Goal: Transaction & Acquisition: Purchase product/service

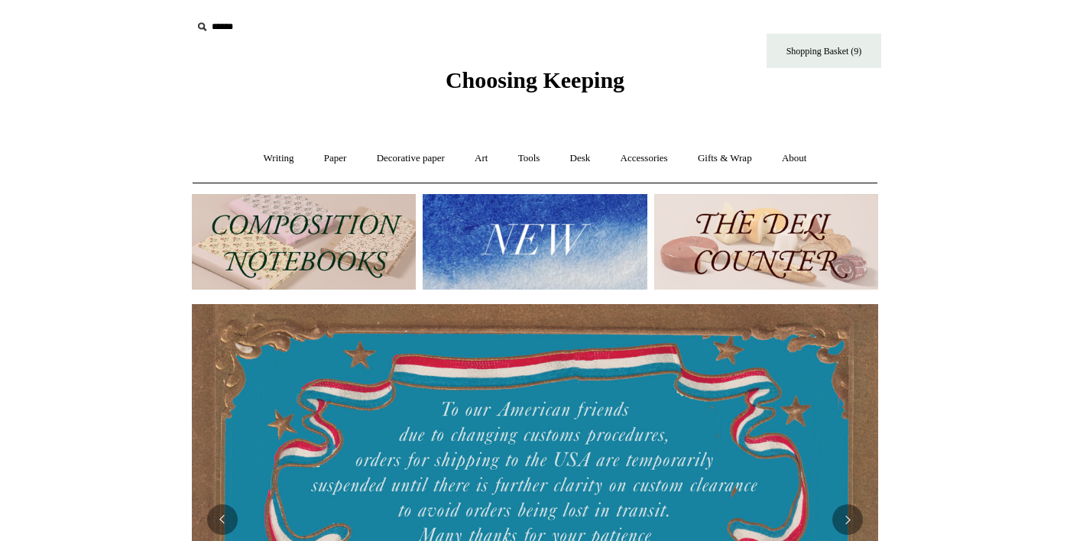
scroll to position [0, 1384]
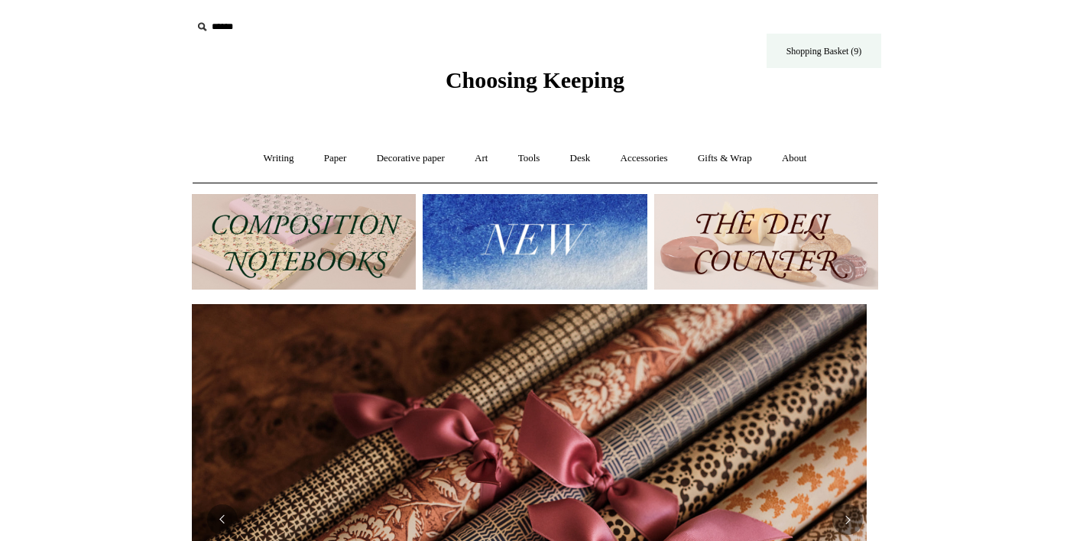
click at [851, 50] on link "Shopping Basket (9)" at bounding box center [824, 51] width 115 height 34
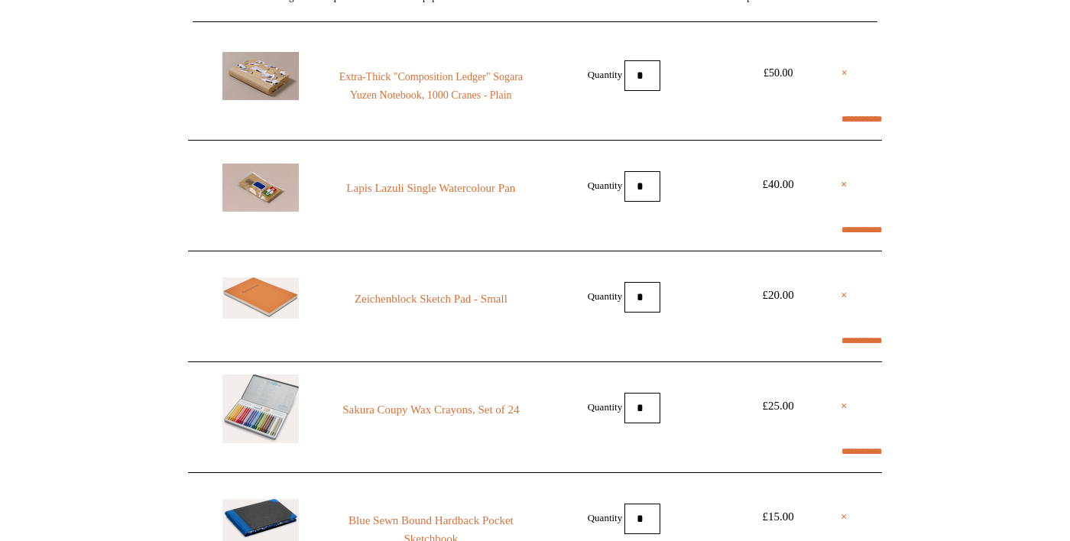
select select "**********"
type input "********"
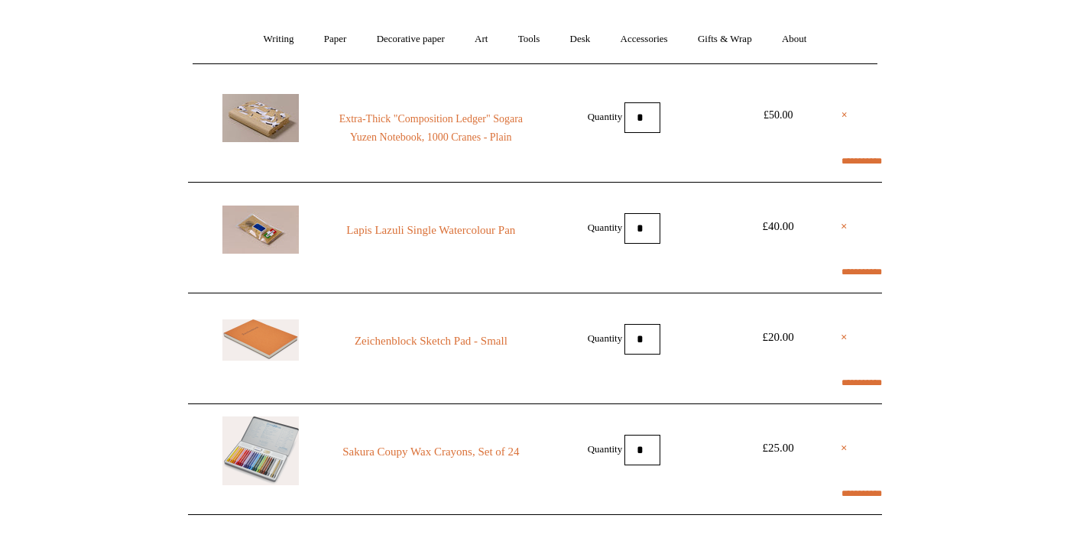
select select "*******"
click at [469, 128] on link "Extra-Thick "Composition Ledger" Sogara Yuzen Notebook, 1000 Cranes - Plain" at bounding box center [431, 128] width 208 height 37
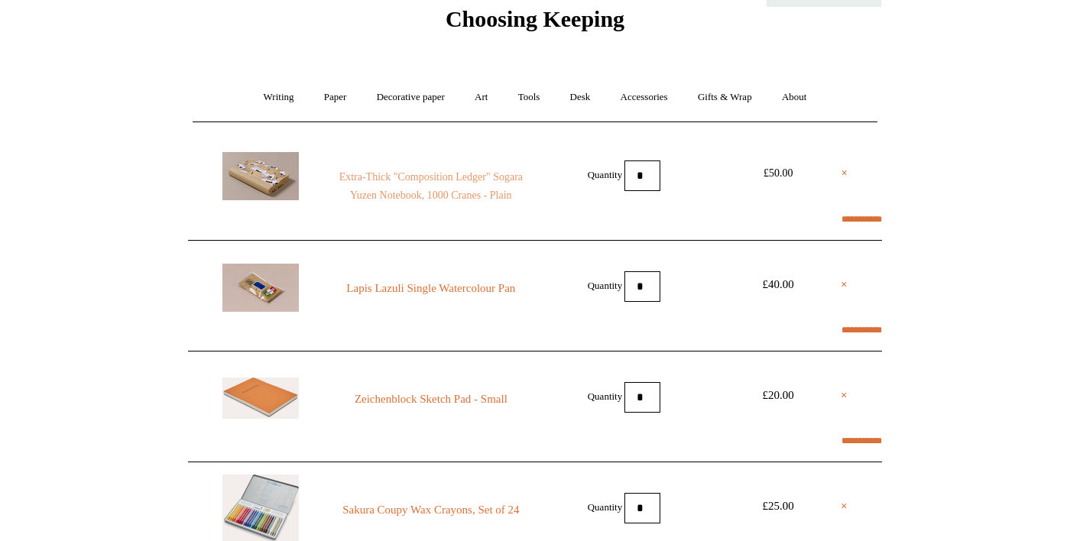
scroll to position [0, 0]
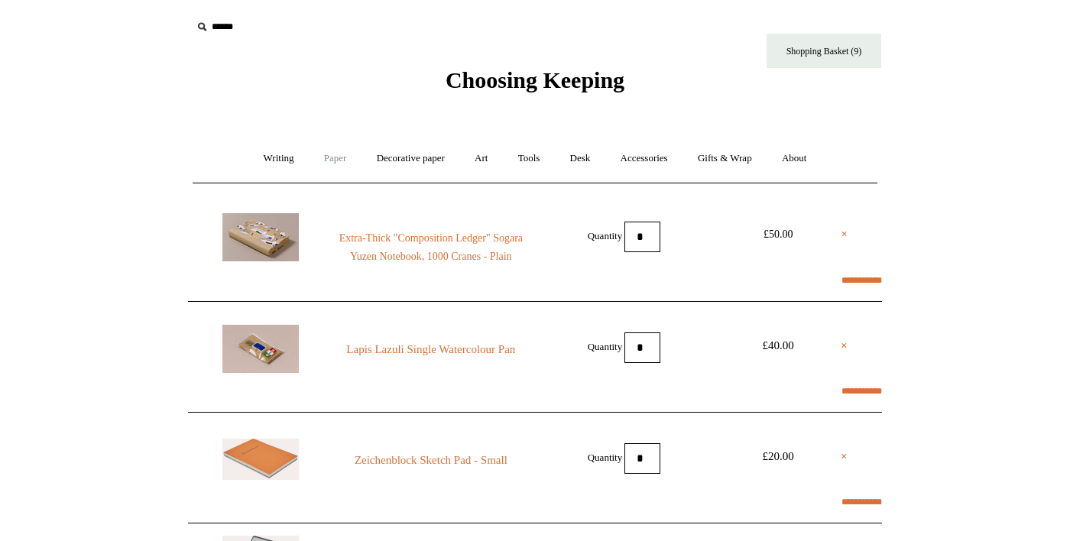
click at [324, 160] on link "Paper +" at bounding box center [335, 158] width 50 height 41
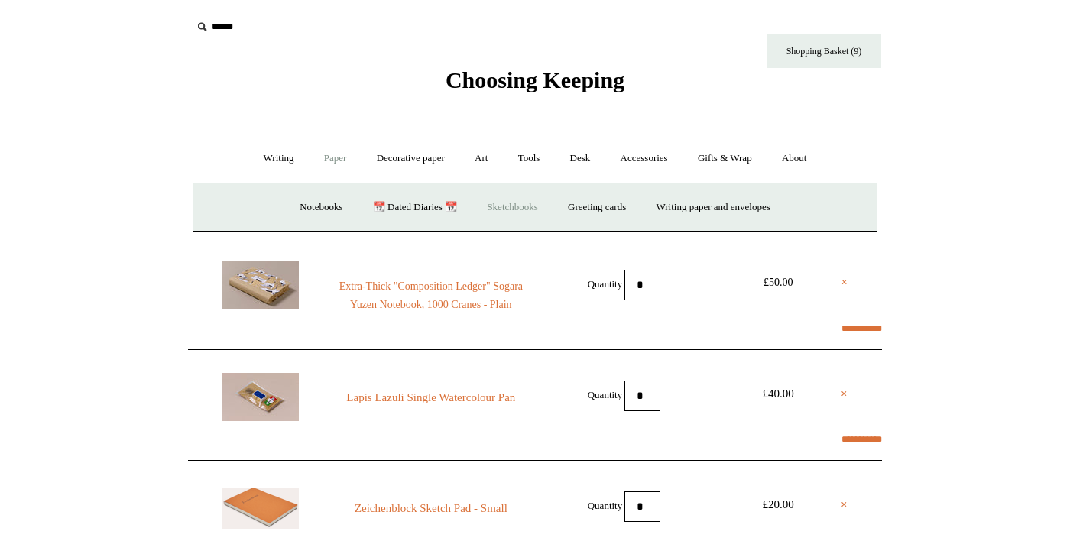
click at [514, 210] on link "Sketchbooks +" at bounding box center [512, 207] width 78 height 41
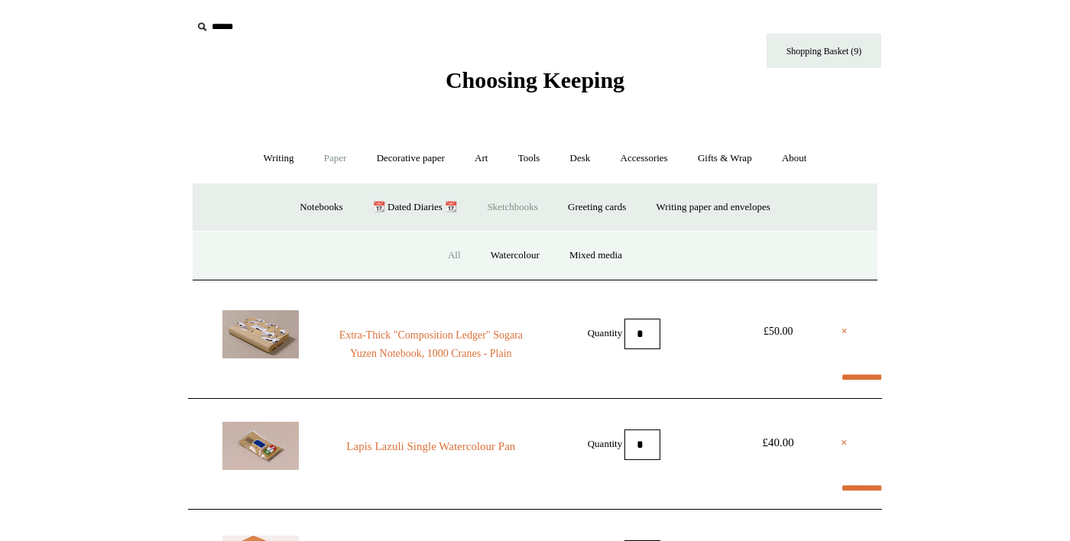
click at [460, 259] on link "All" at bounding box center [454, 255] width 41 height 41
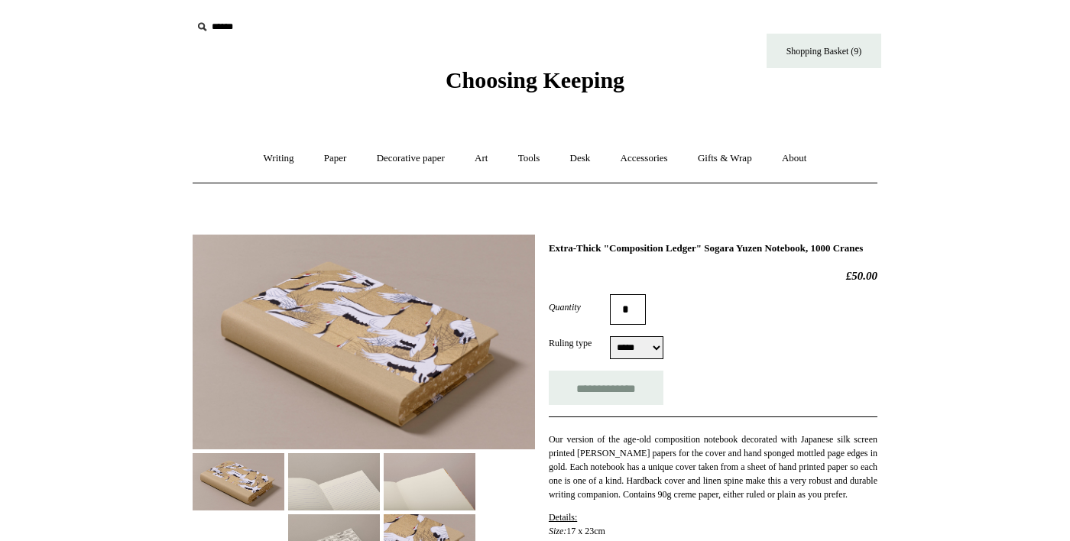
select select "*****"
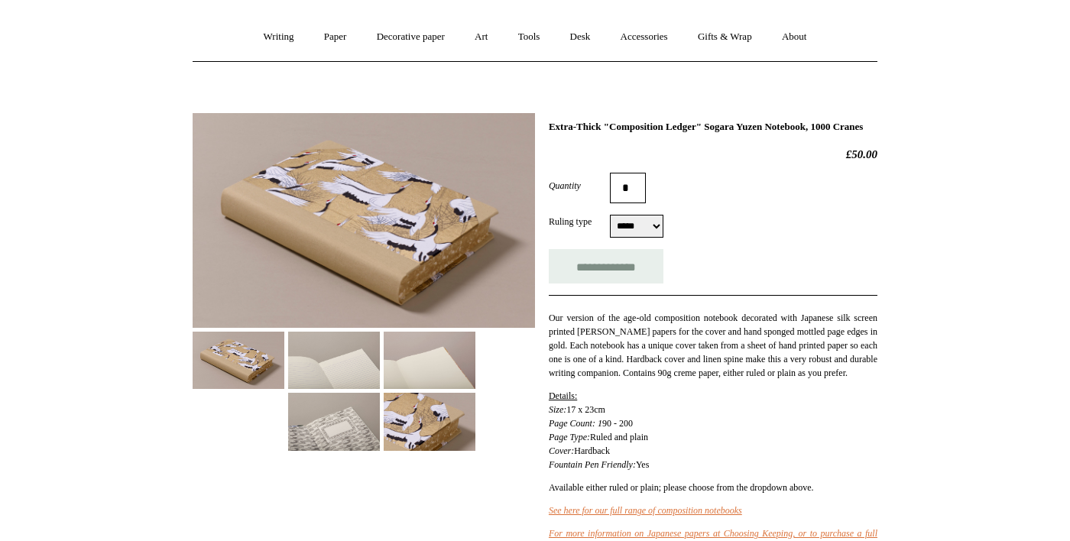
scroll to position [121, 0]
click at [329, 371] on img at bounding box center [334, 360] width 92 height 57
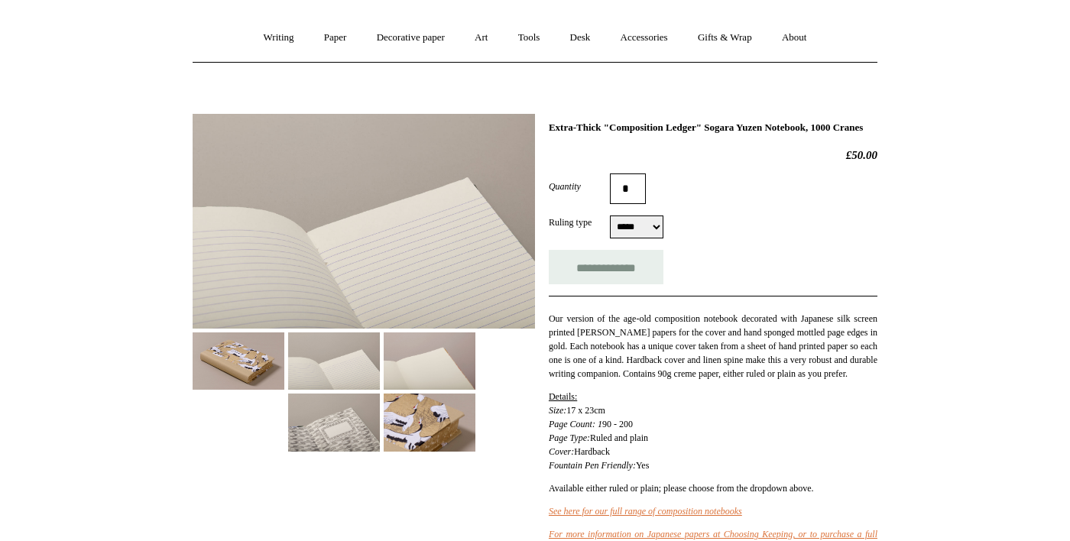
click at [420, 373] on img at bounding box center [430, 360] width 92 height 57
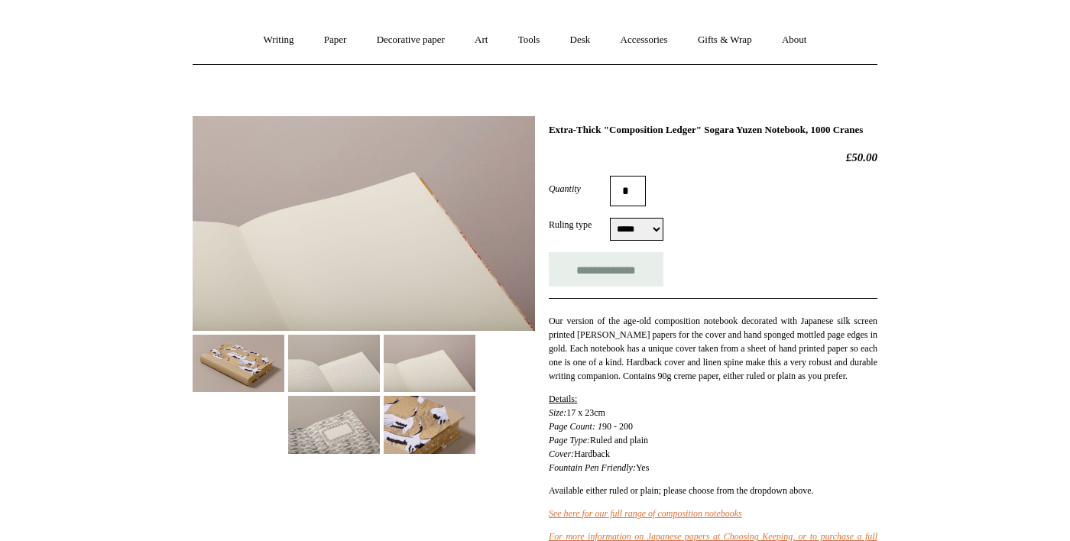
scroll to position [118, 0]
click at [354, 427] on img at bounding box center [334, 425] width 92 height 57
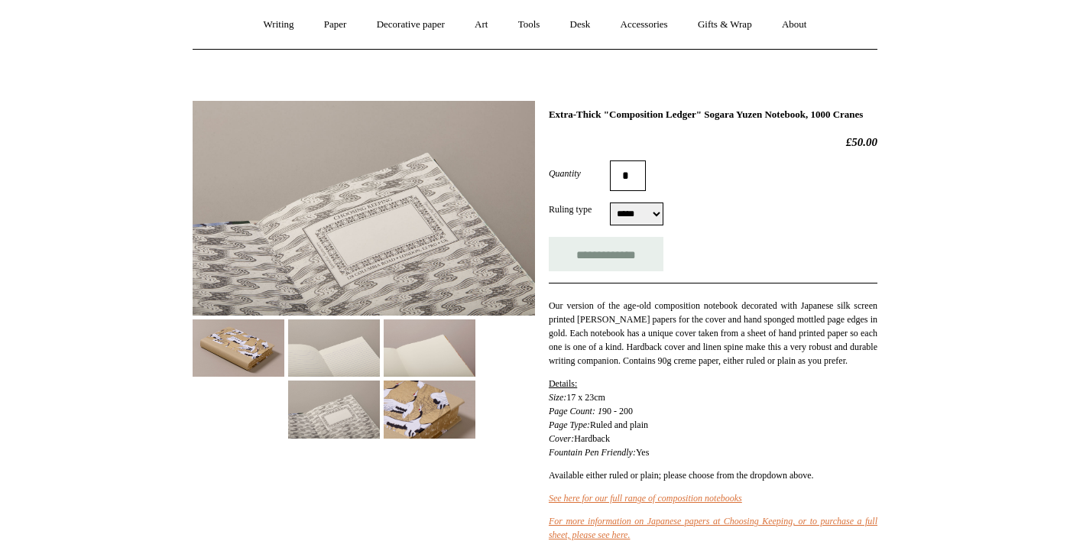
scroll to position [135, 0]
click at [450, 423] on img at bounding box center [430, 407] width 92 height 57
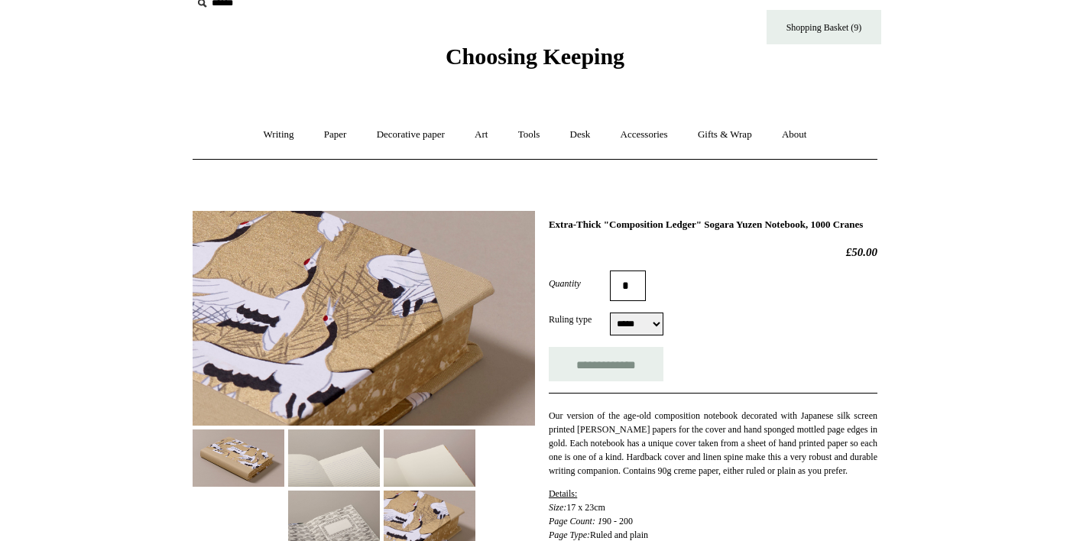
scroll to position [24, 0]
click at [350, 539] on img at bounding box center [334, 518] width 92 height 57
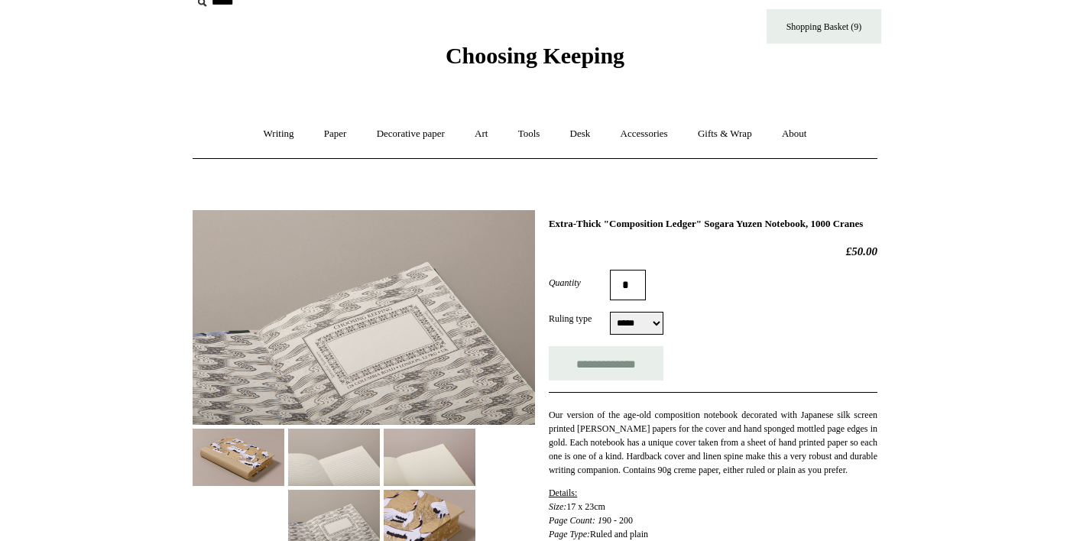
click at [478, 379] on img at bounding box center [364, 317] width 342 height 215
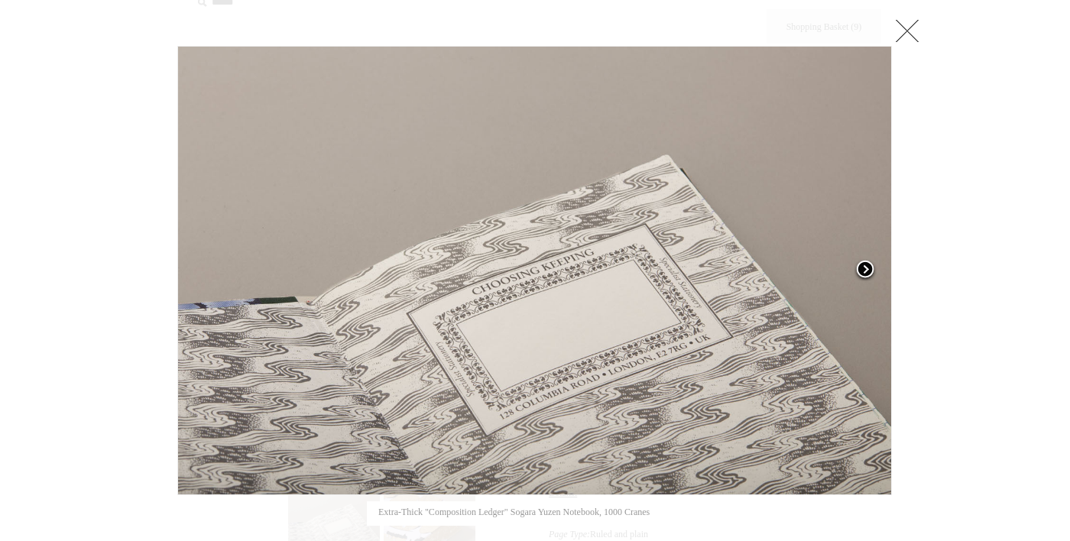
click at [788, 387] on link at bounding box center [767, 270] width 250 height 449
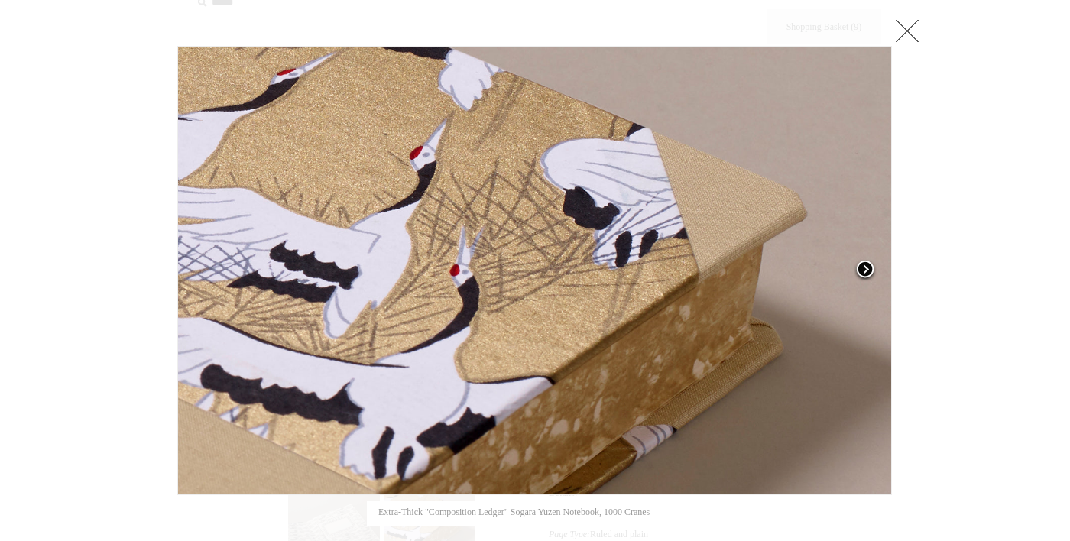
click at [784, 358] on link at bounding box center [767, 270] width 250 height 449
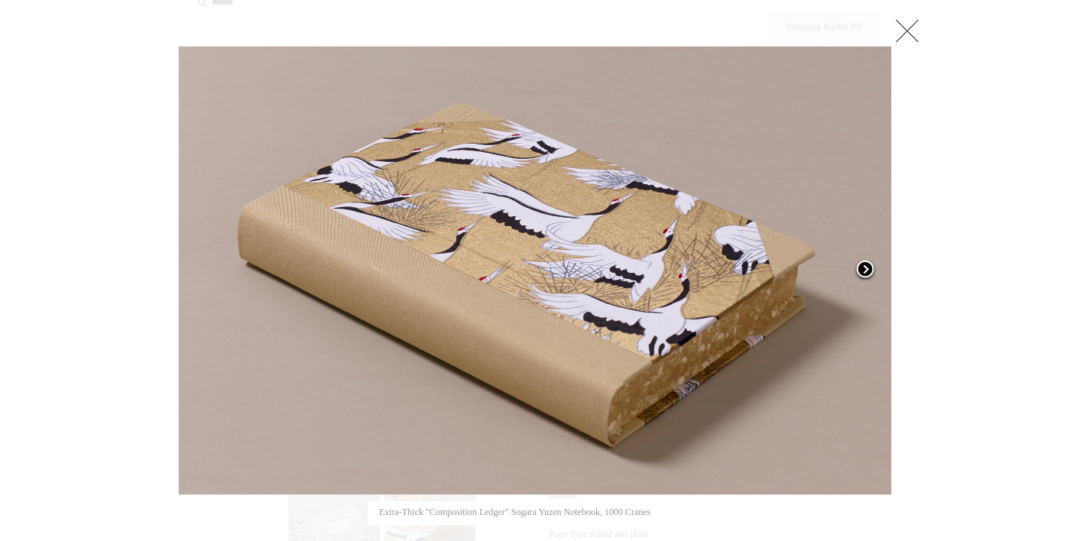
click at [798, 368] on link at bounding box center [767, 270] width 250 height 449
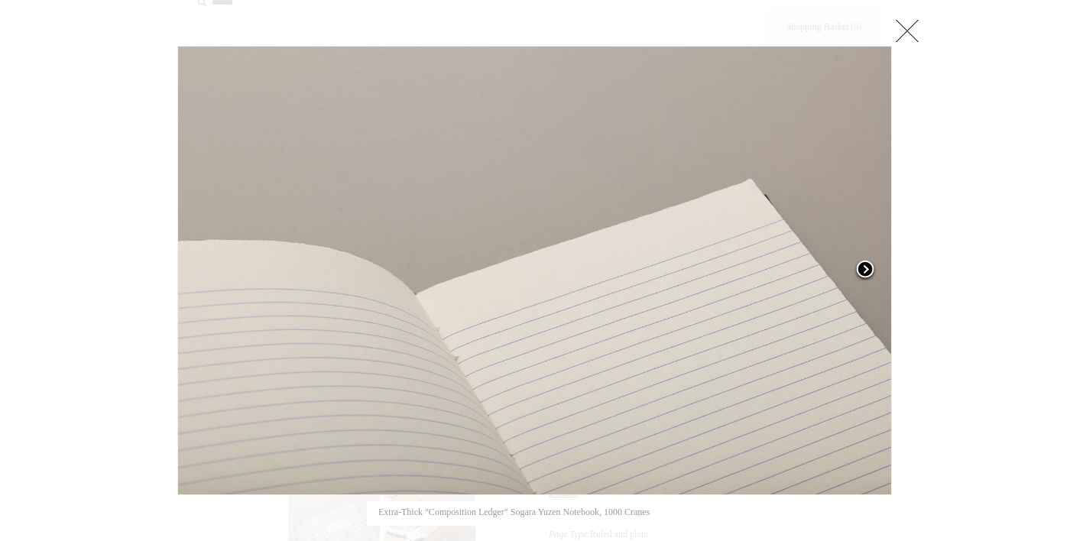
click at [785, 398] on link at bounding box center [767, 270] width 250 height 449
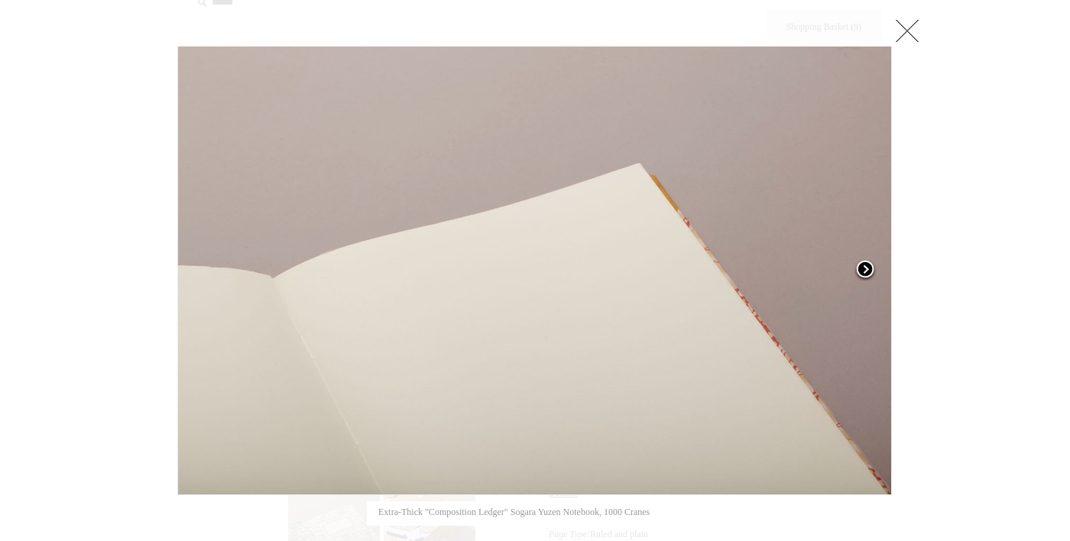
click at [783, 399] on link at bounding box center [767, 270] width 250 height 449
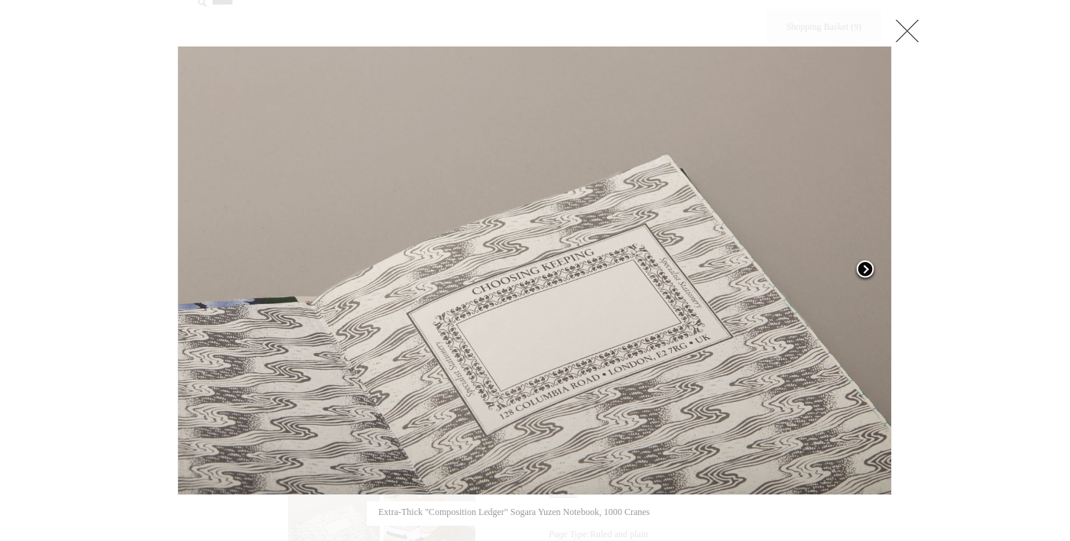
click at [783, 413] on link at bounding box center [767, 270] width 250 height 449
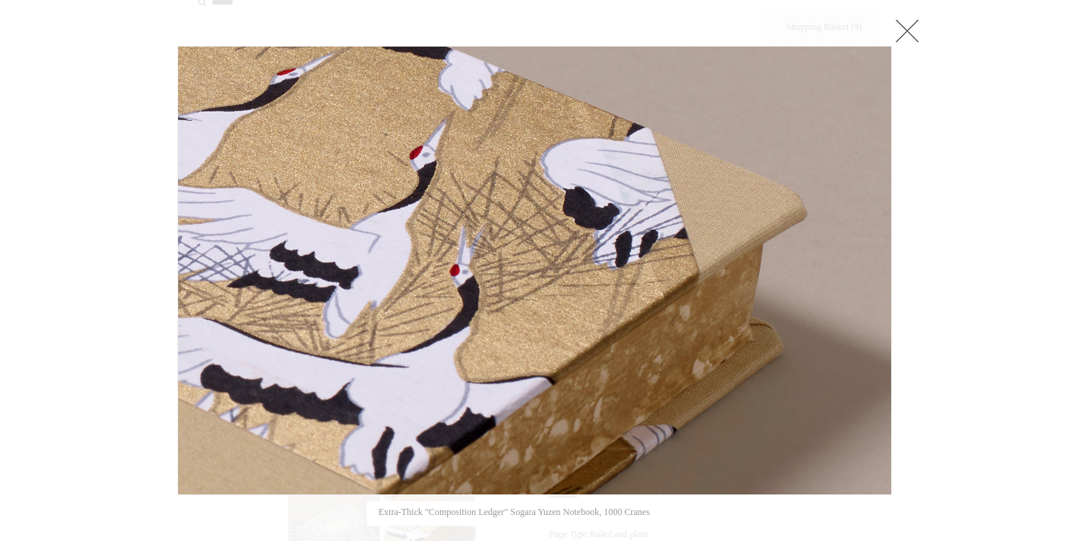
click at [908, 36] on link at bounding box center [907, 30] width 31 height 31
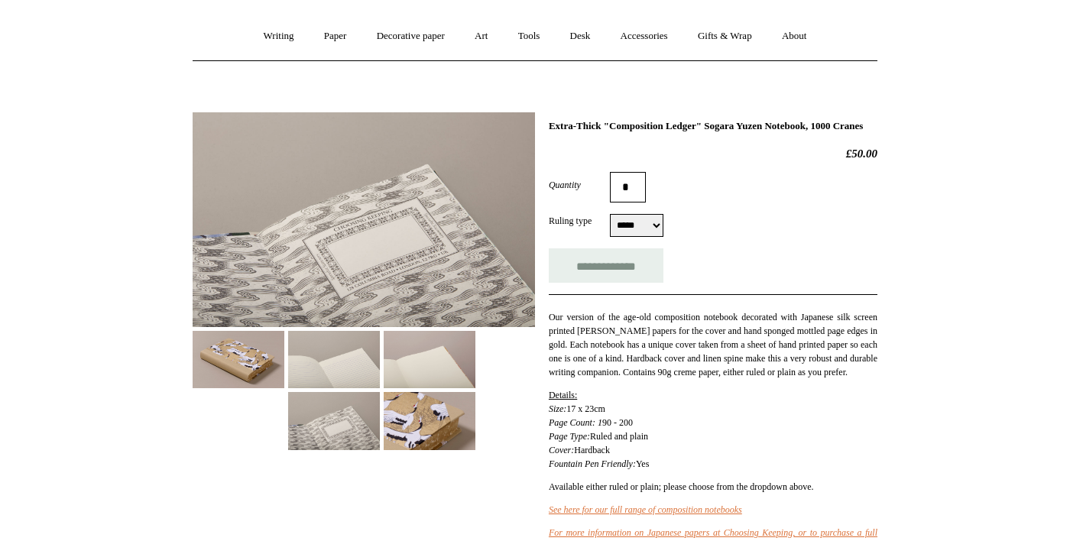
scroll to position [121, 0]
click at [838, 540] on link "For more information on Japanese papers at Choosing Keeping, or to purchase a f…" at bounding box center [713, 541] width 329 height 24
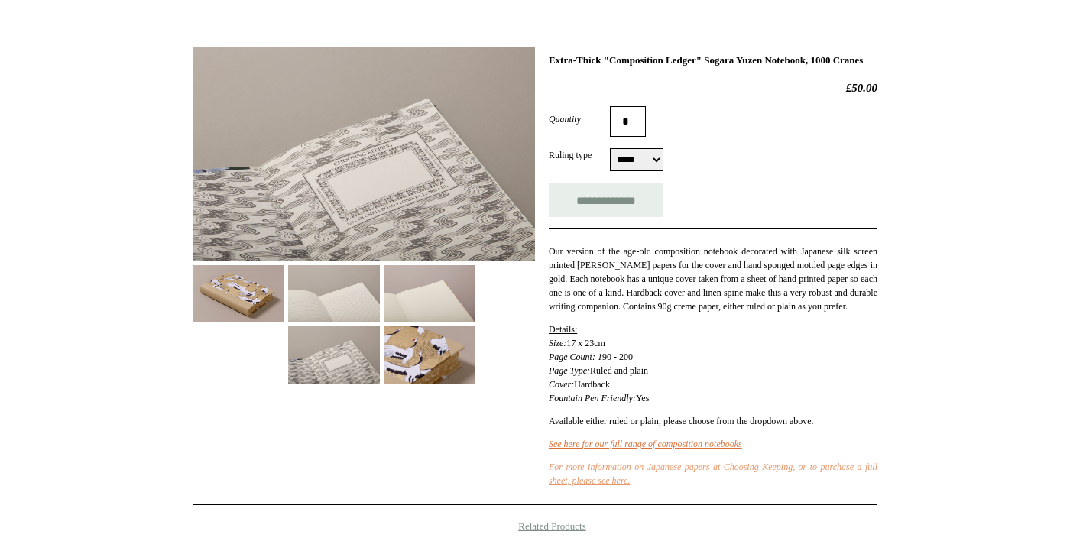
scroll to position [194, 0]
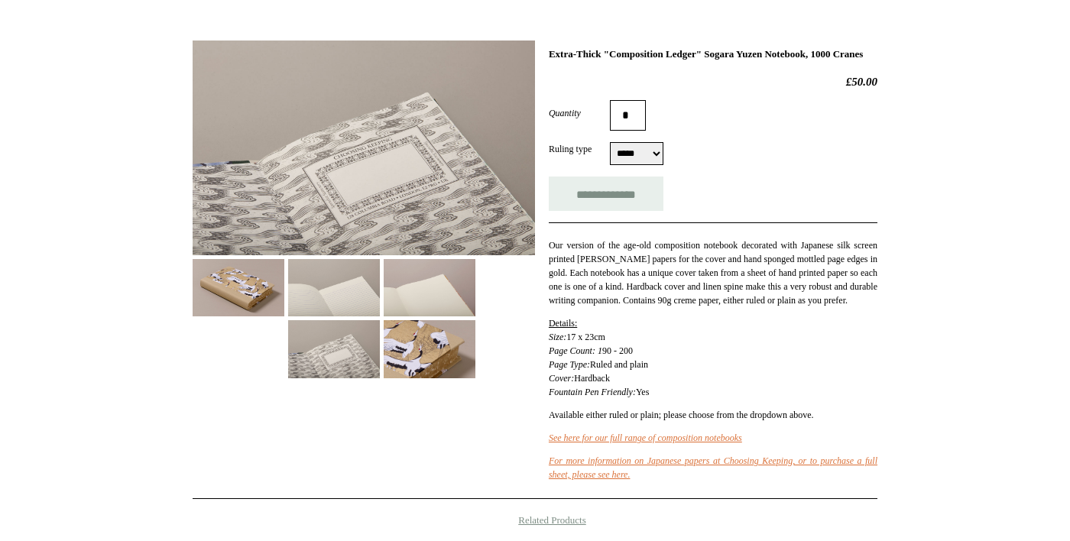
click at [219, 294] on img at bounding box center [239, 287] width 92 height 57
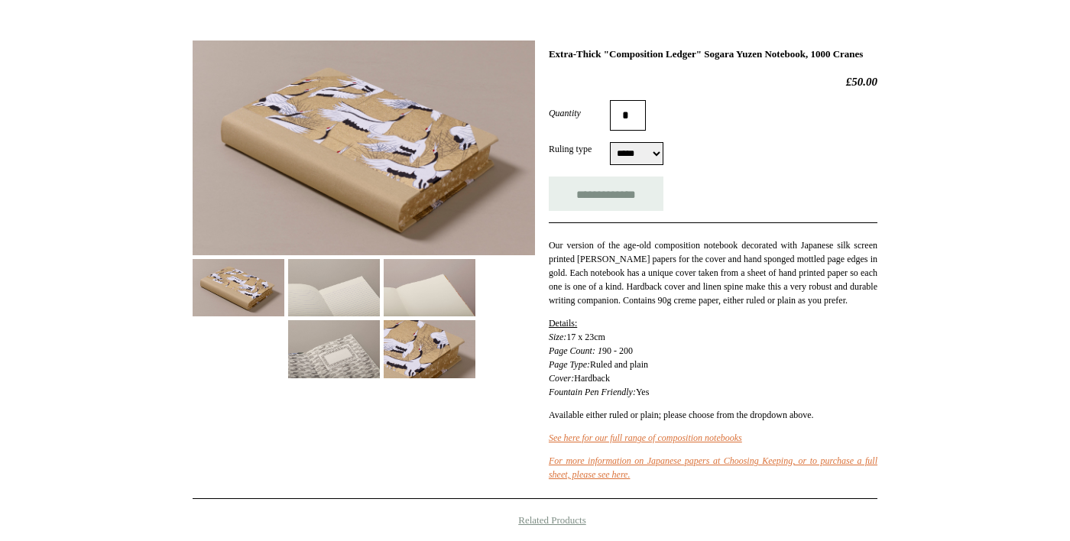
click at [332, 180] on img at bounding box center [364, 148] width 342 height 215
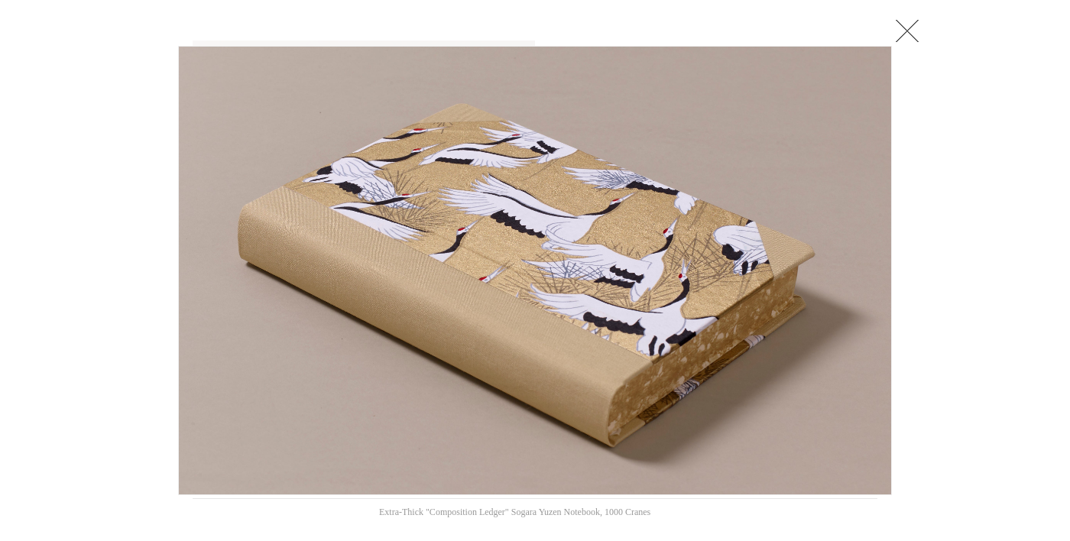
click at [911, 31] on link at bounding box center [907, 30] width 31 height 31
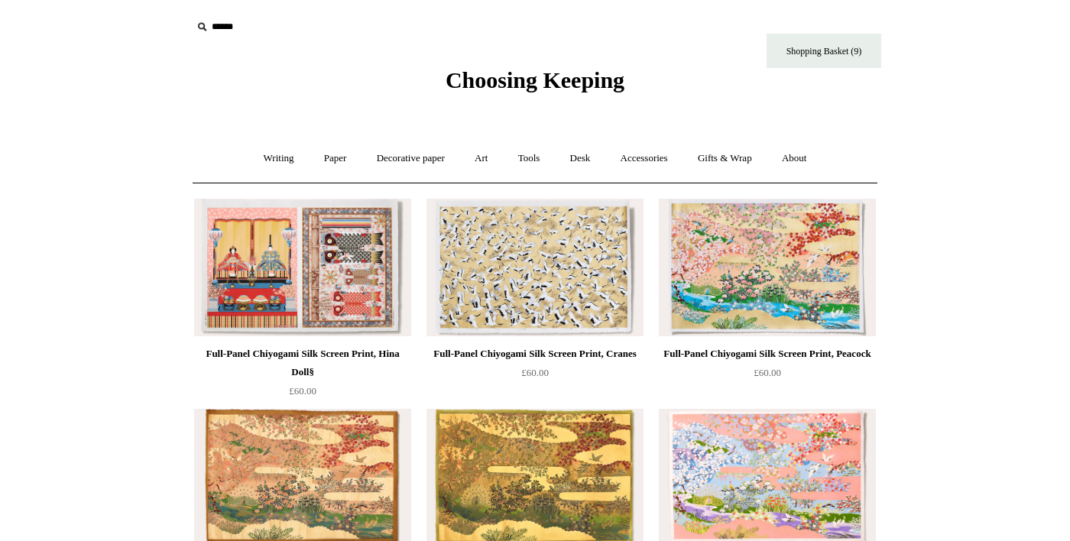
click at [585, 295] on img at bounding box center [534, 268] width 217 height 138
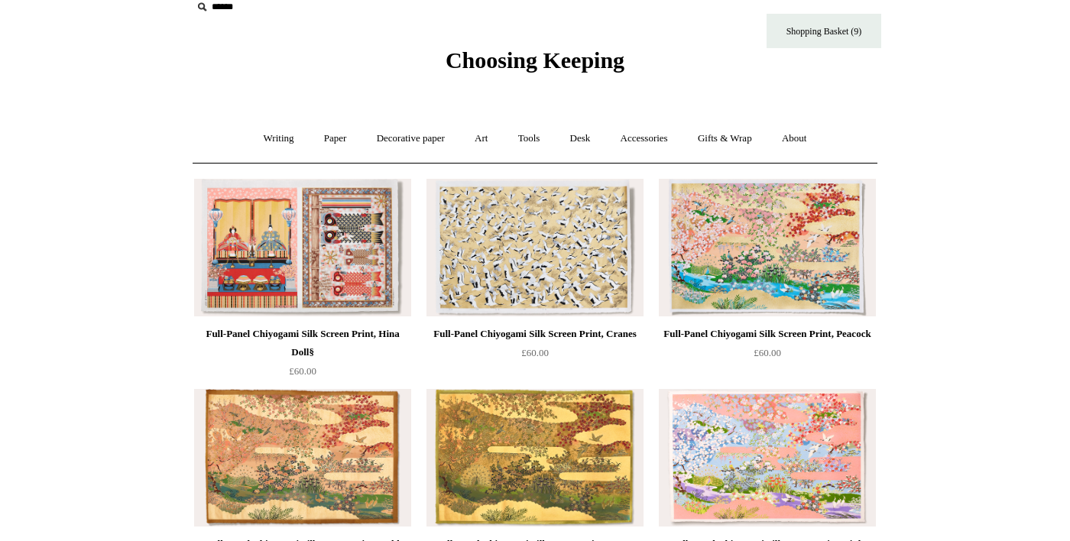
scroll to position [21, 0]
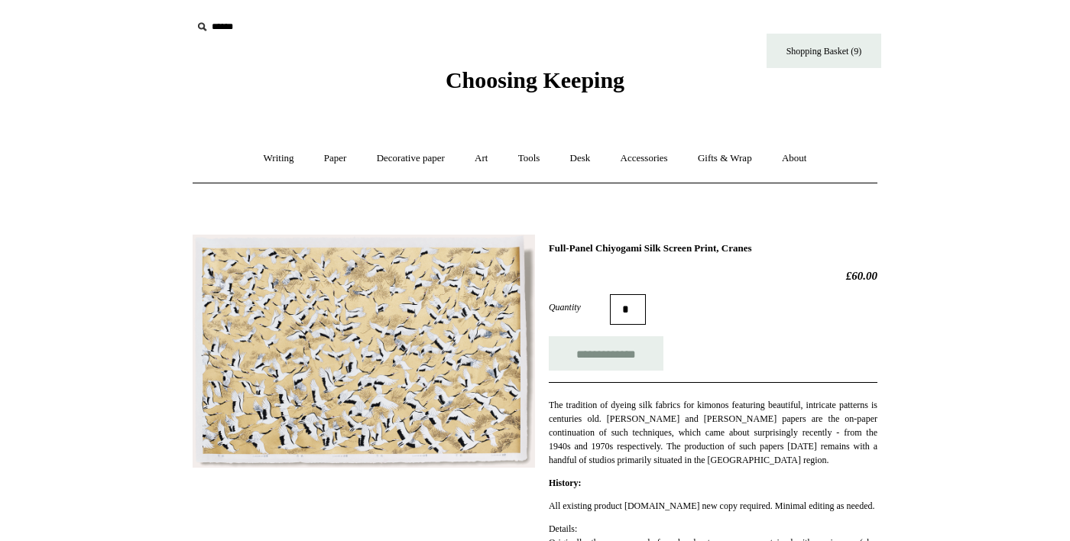
click at [472, 391] on img at bounding box center [364, 351] width 342 height 233
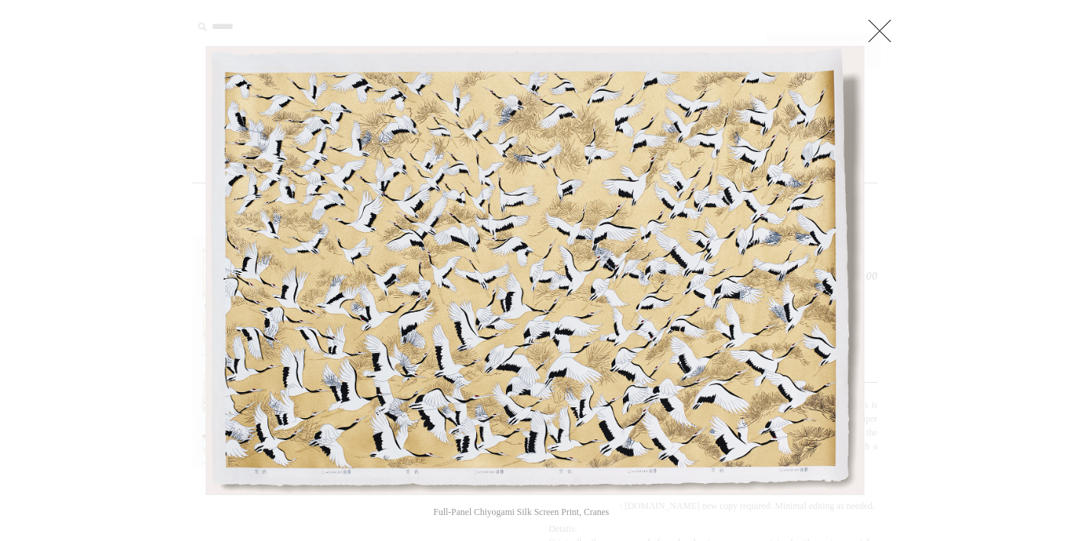
click at [877, 22] on link at bounding box center [879, 30] width 31 height 31
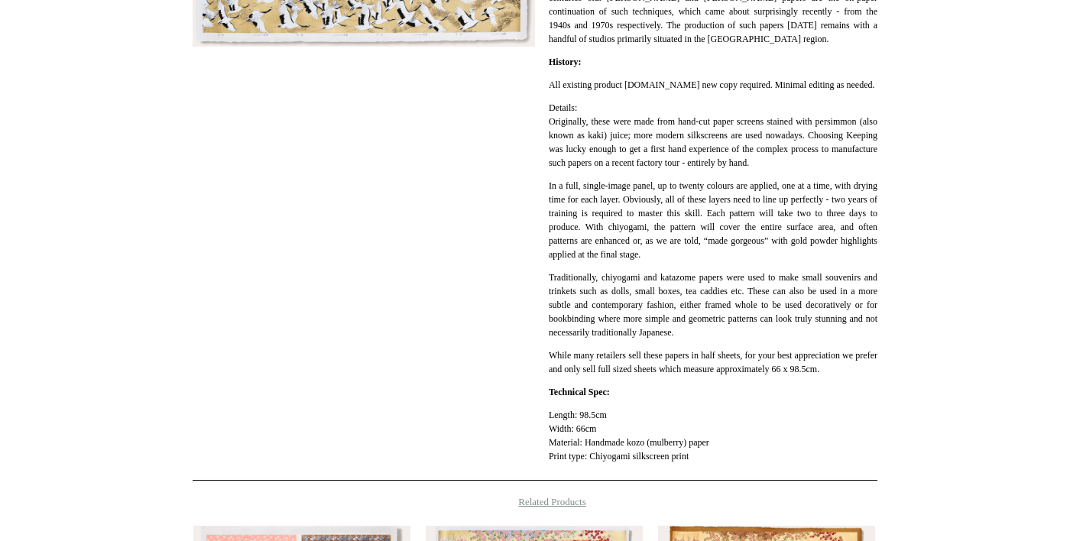
scroll to position [421, 0]
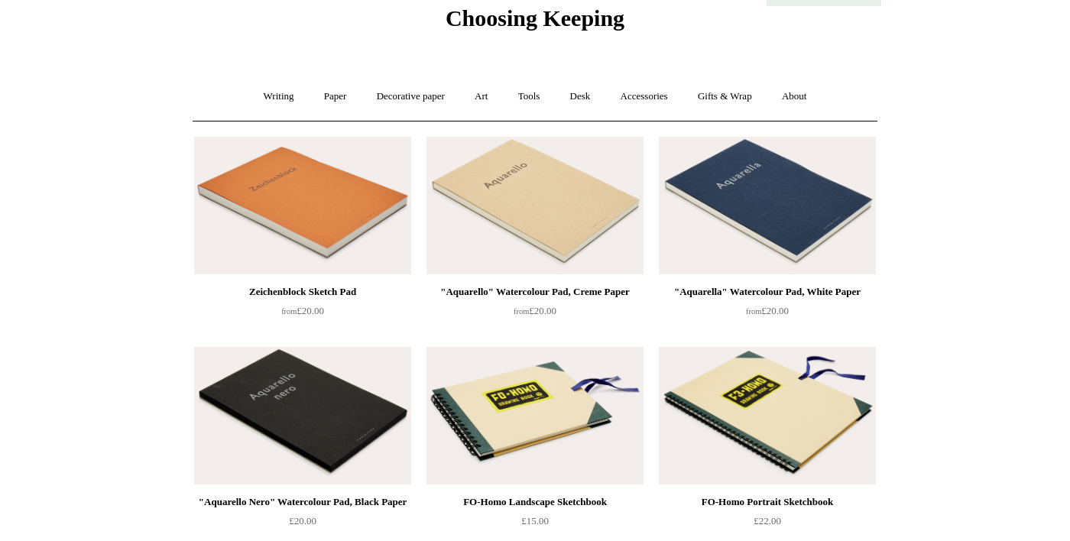
scroll to position [66, 0]
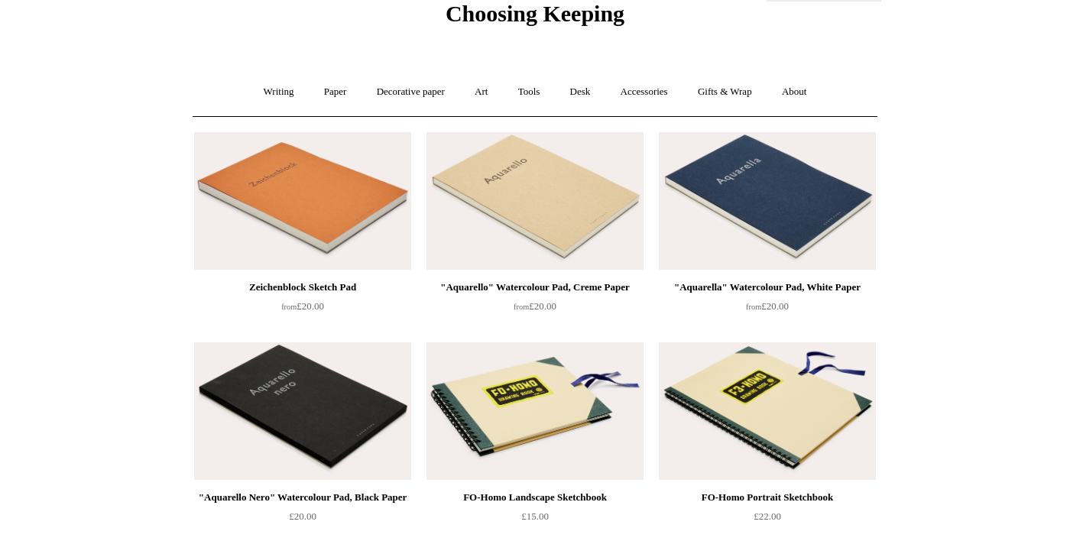
click at [373, 236] on img at bounding box center [302, 201] width 217 height 138
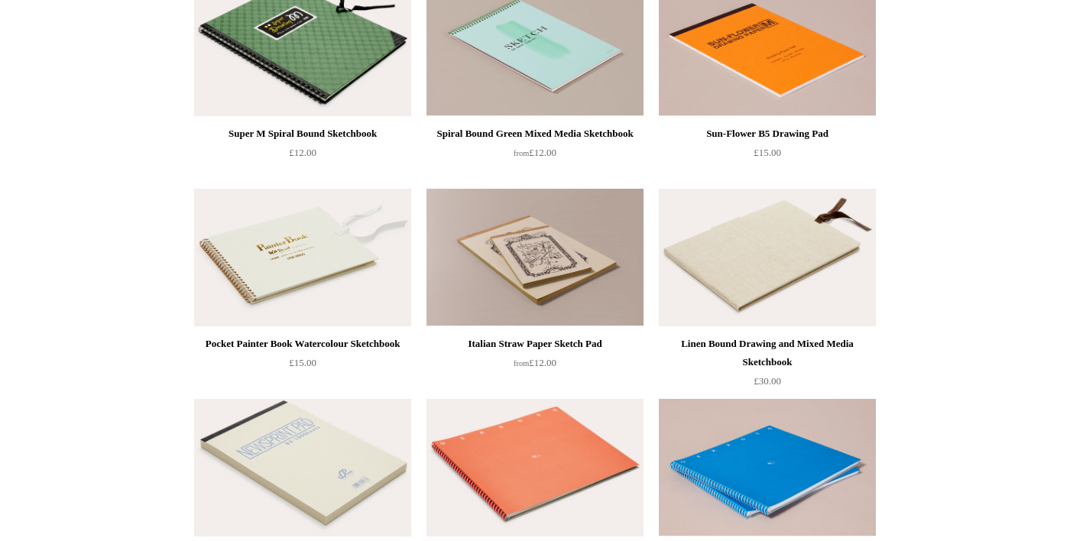
scroll to position [1271, 0]
click at [344, 497] on img at bounding box center [302, 468] width 217 height 138
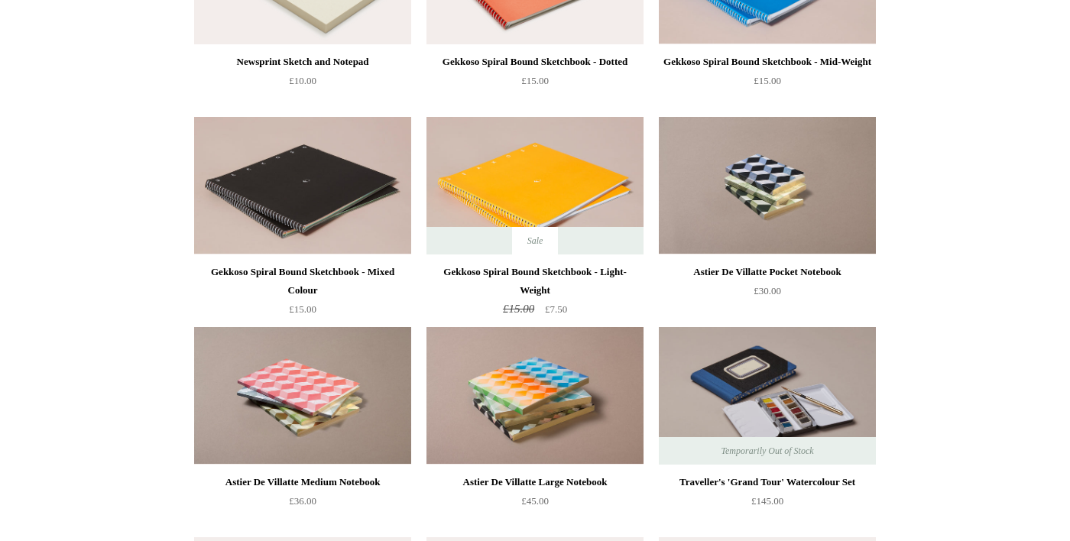
scroll to position [1763, 0]
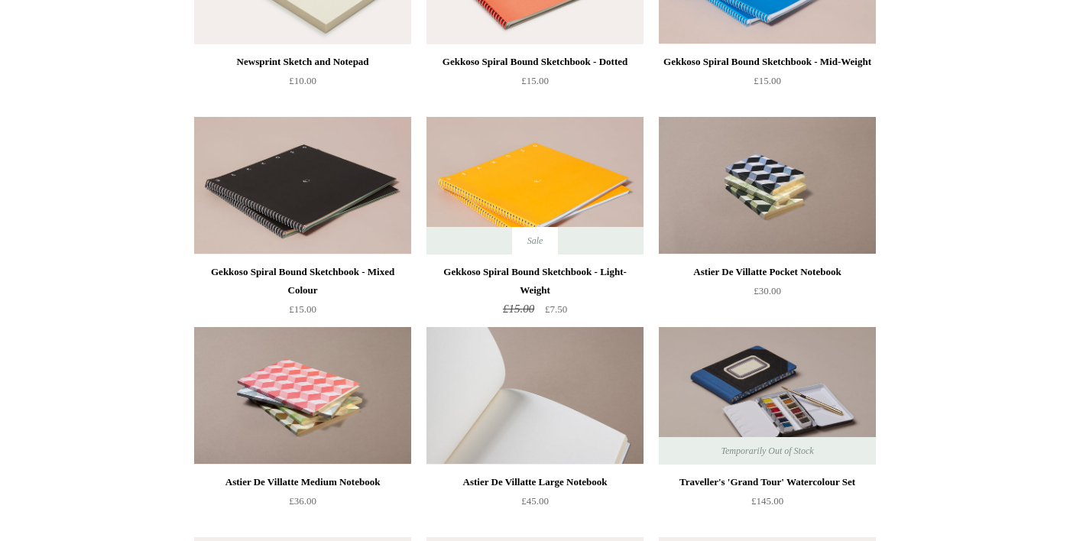
click at [583, 443] on img at bounding box center [534, 396] width 217 height 138
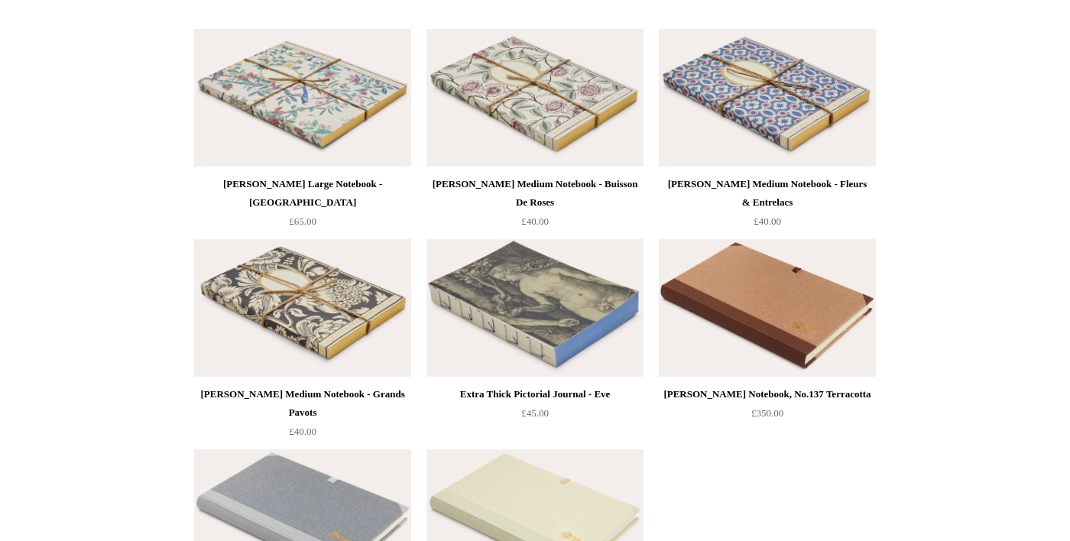
scroll to position [2274, 0]
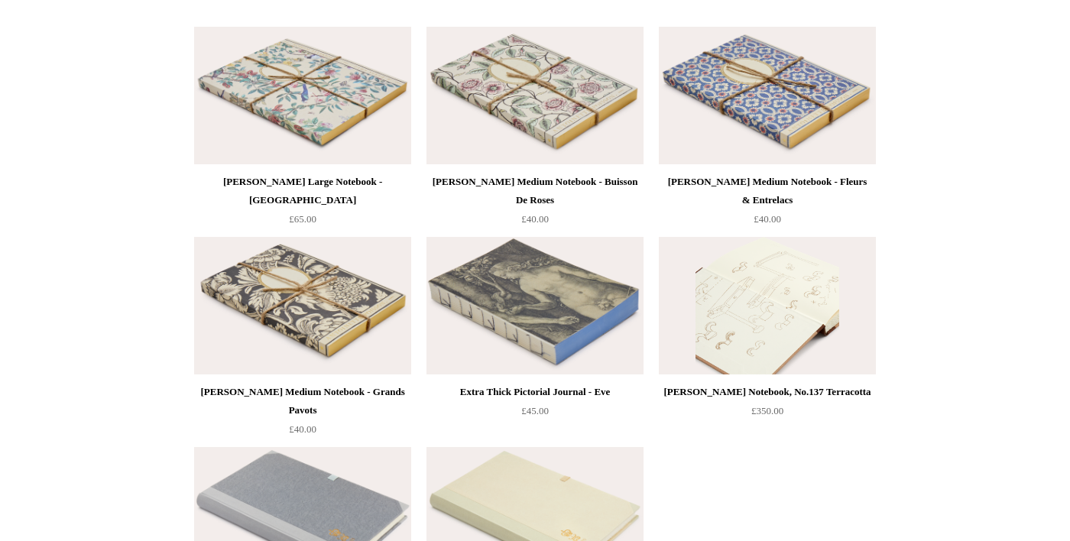
click at [828, 329] on img at bounding box center [767, 306] width 217 height 138
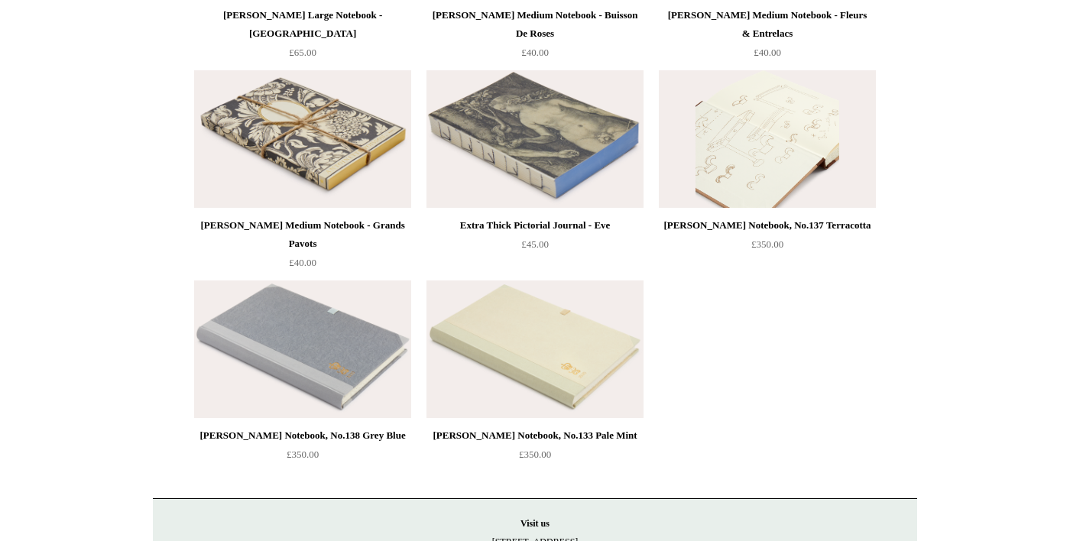
scroll to position [2443, 0]
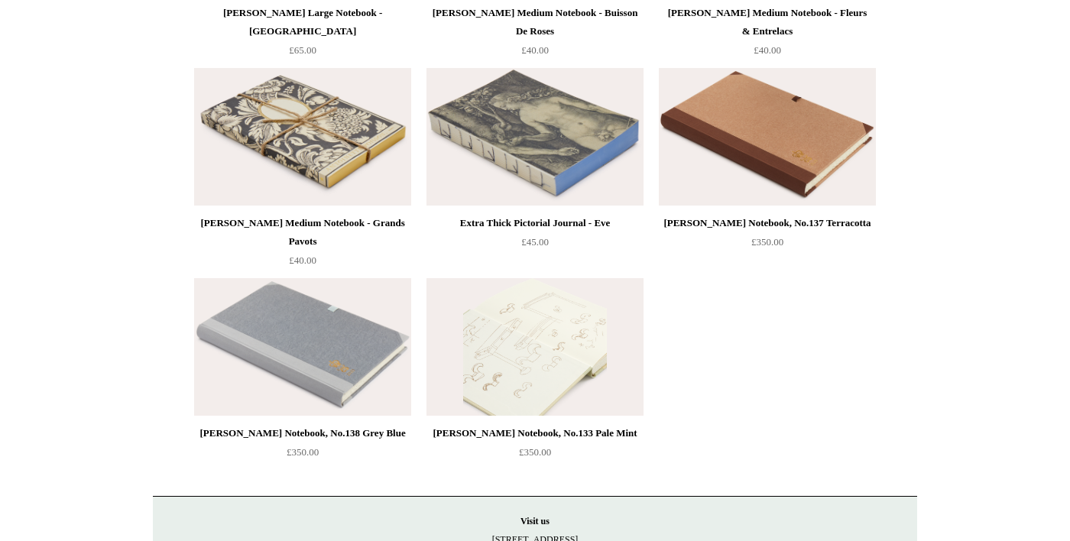
click at [605, 372] on img at bounding box center [534, 347] width 217 height 138
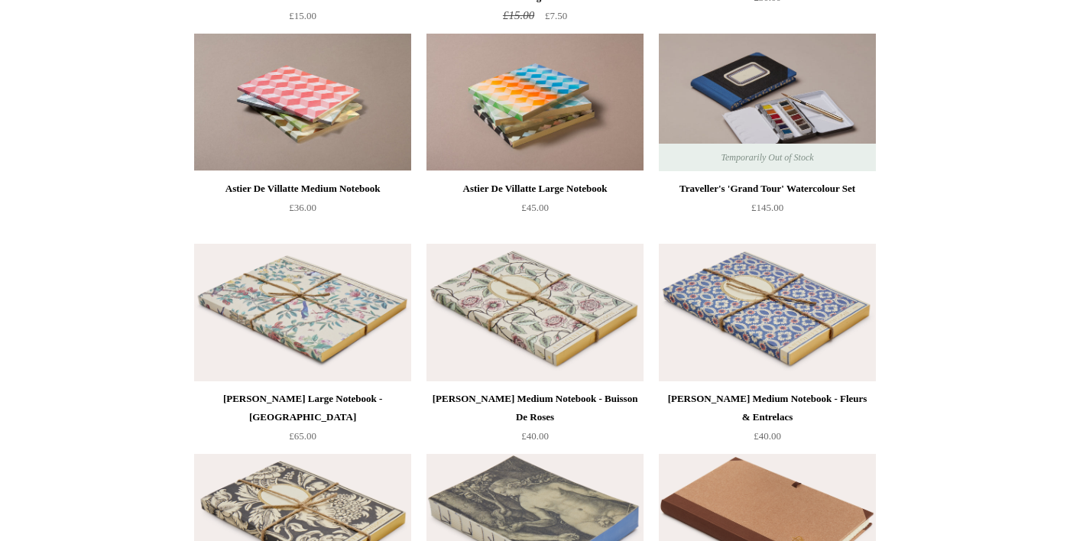
scroll to position [2057, 0]
click at [364, 337] on img at bounding box center [302, 313] width 217 height 138
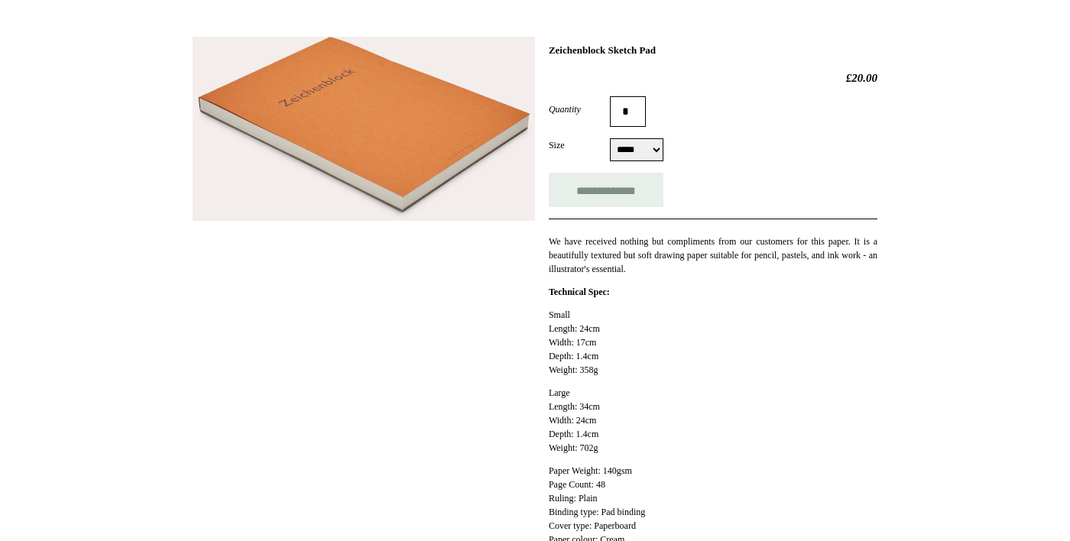
scroll to position [199, 0]
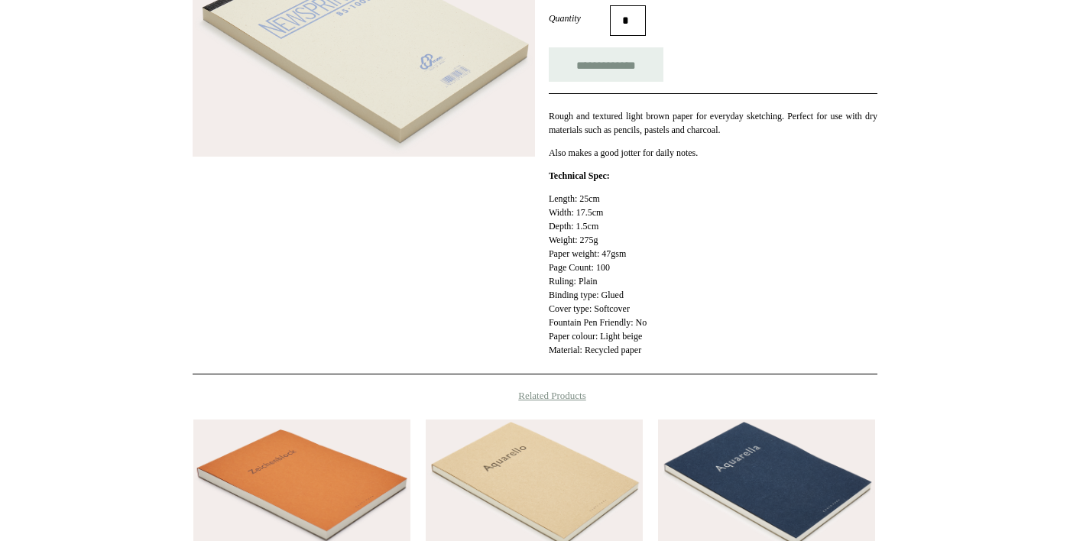
scroll to position [290, 0]
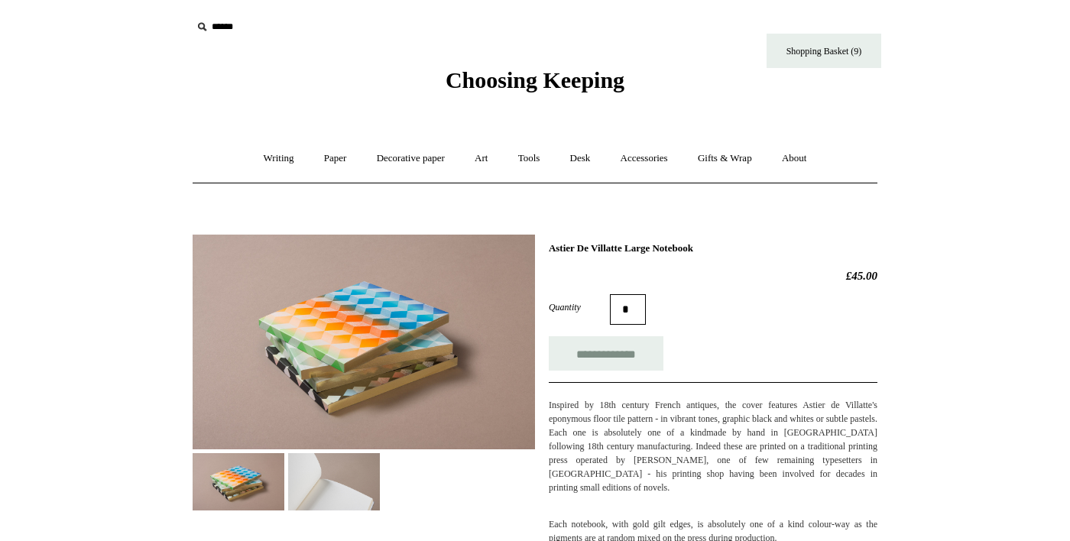
click at [347, 492] on img at bounding box center [334, 481] width 92 height 57
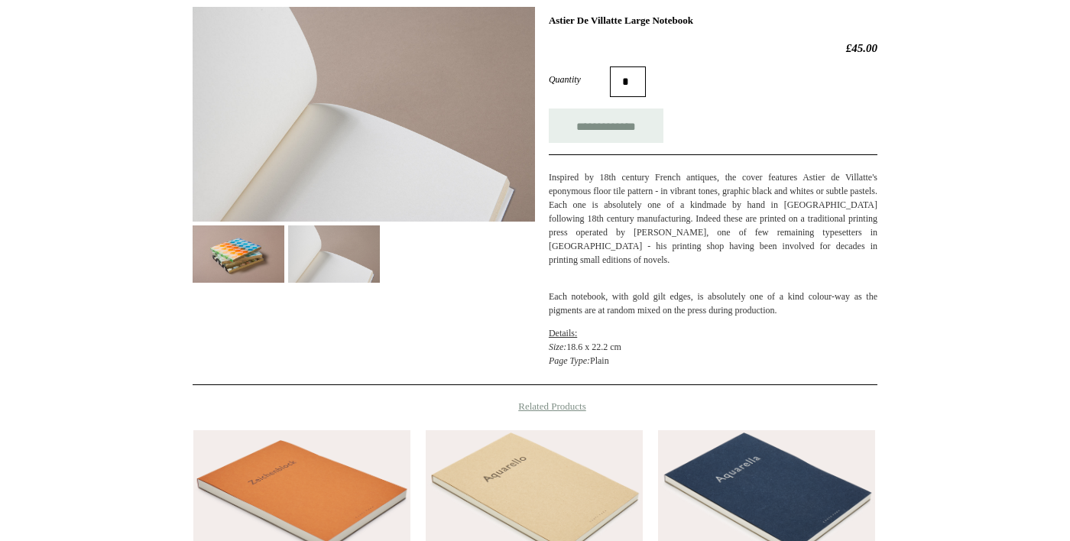
scroll to position [228, 0]
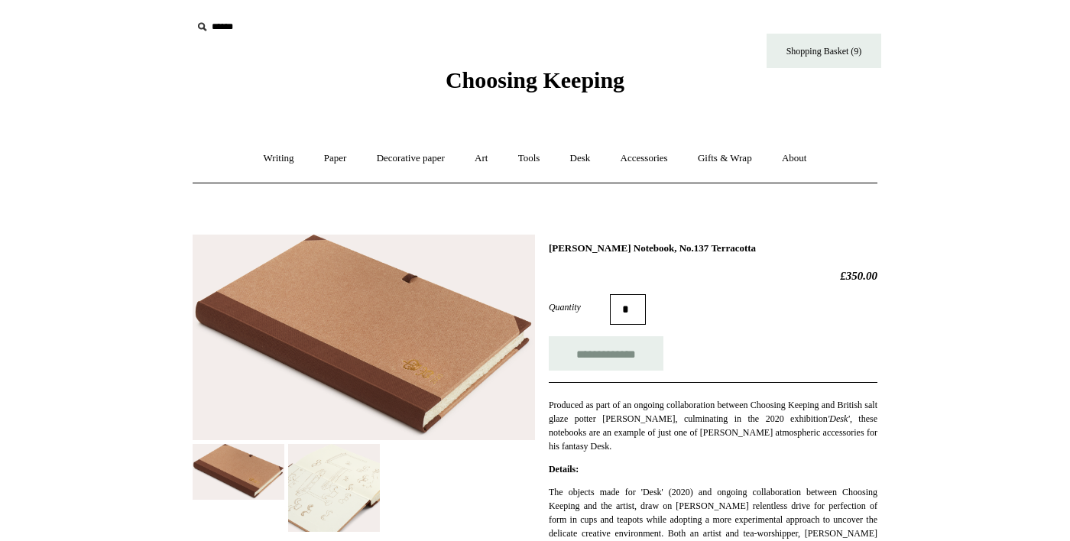
click at [358, 514] on img at bounding box center [334, 488] width 92 height 88
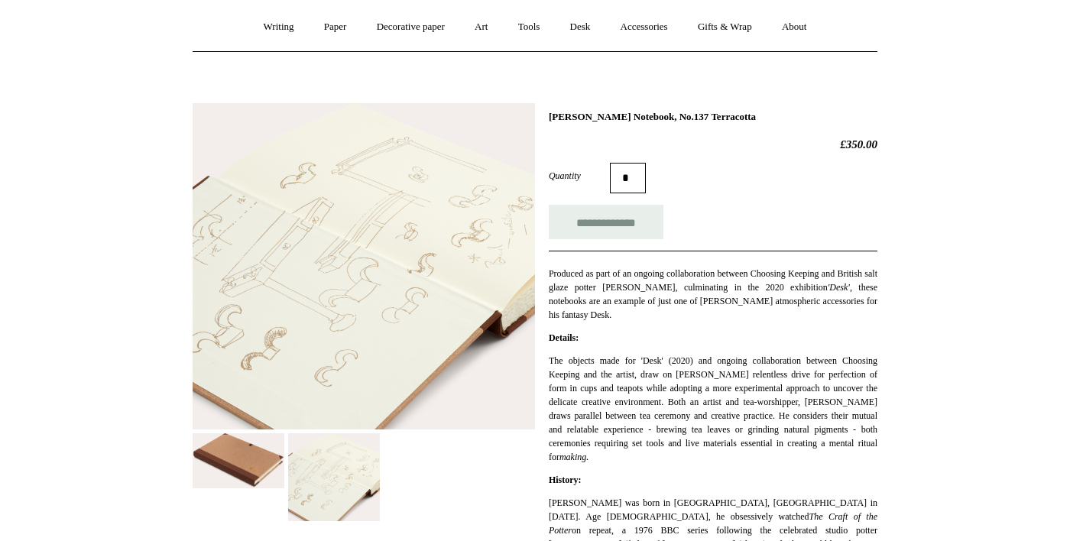
scroll to position [133, 0]
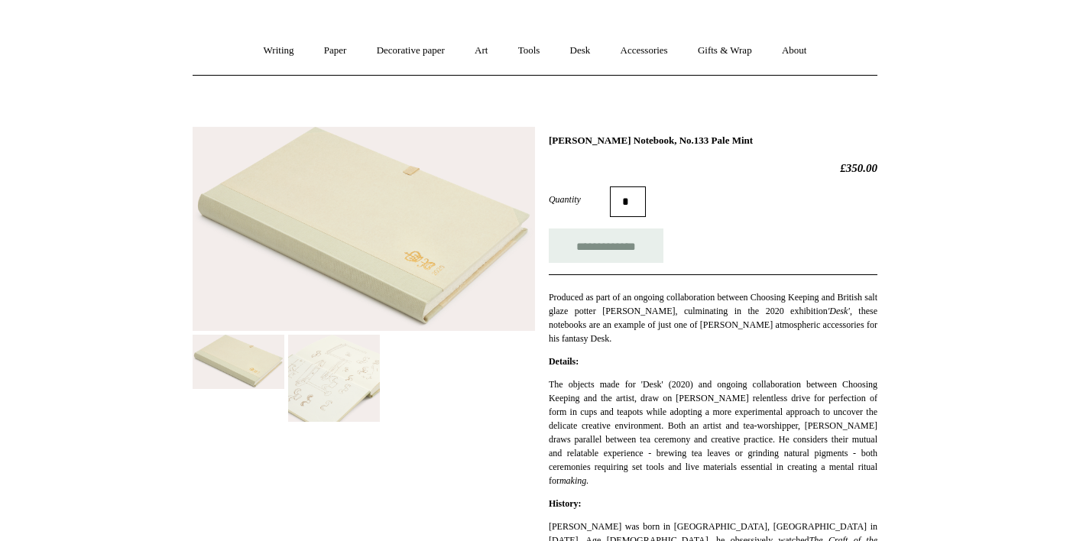
scroll to position [103, 0]
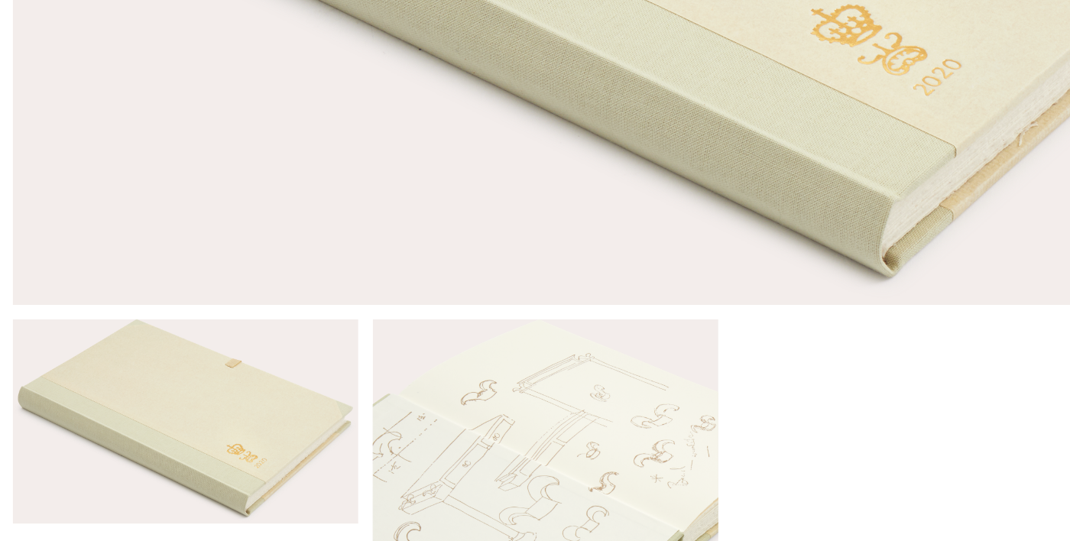
click at [313, 394] on img at bounding box center [334, 382] width 92 height 87
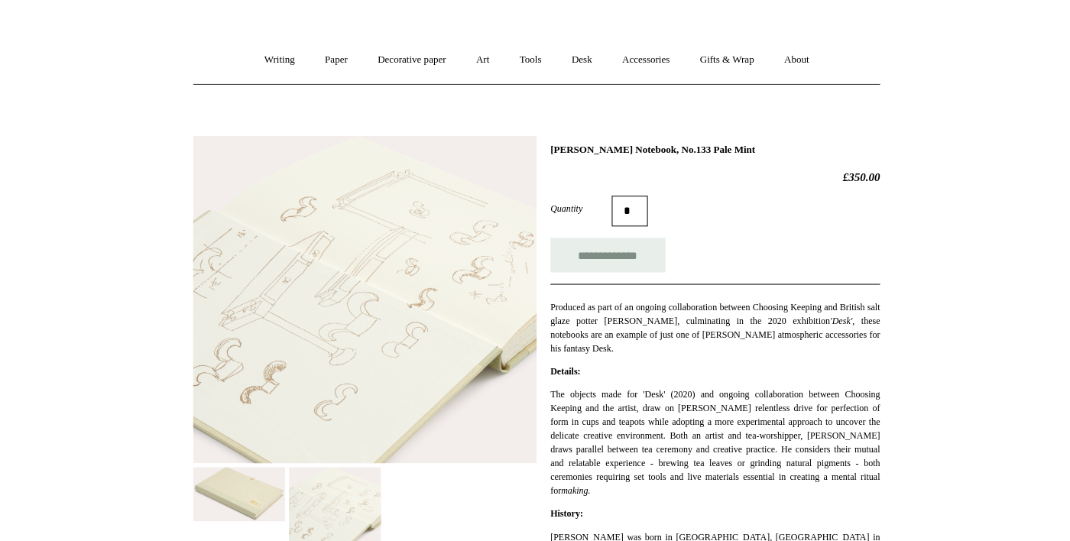
scroll to position [105, 0]
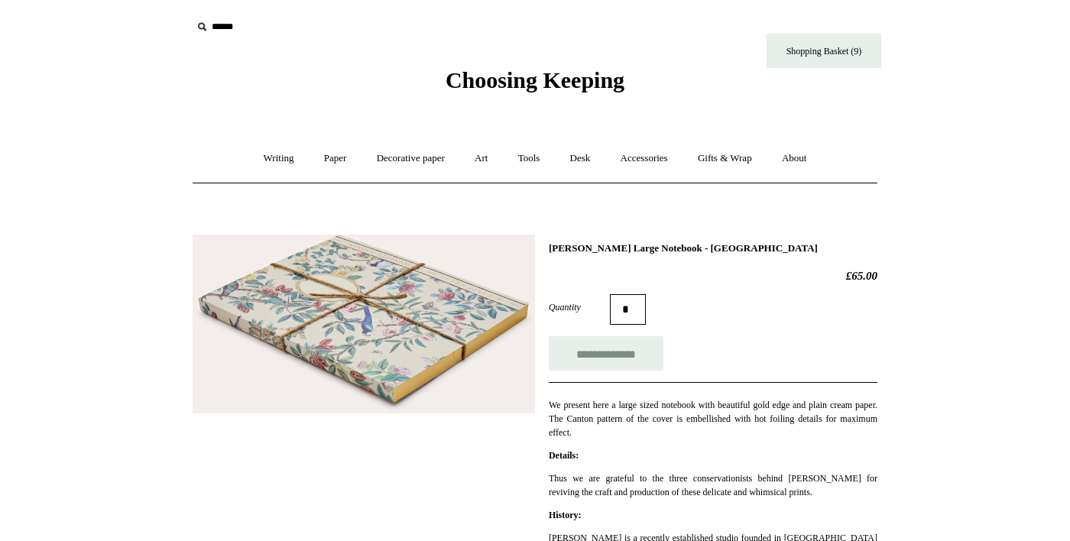
click at [458, 343] on img at bounding box center [364, 324] width 342 height 179
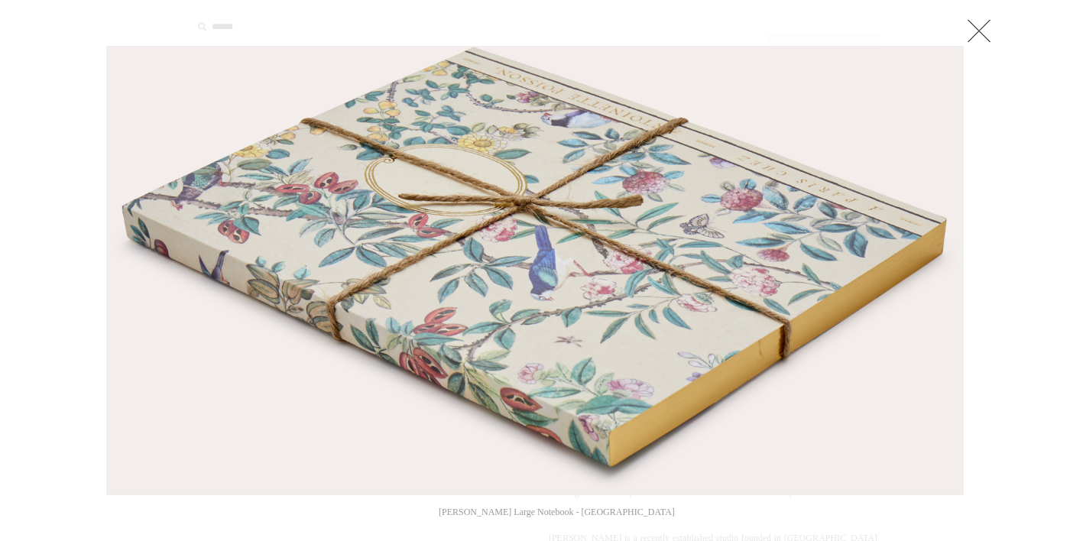
click at [982, 30] on link at bounding box center [979, 30] width 31 height 31
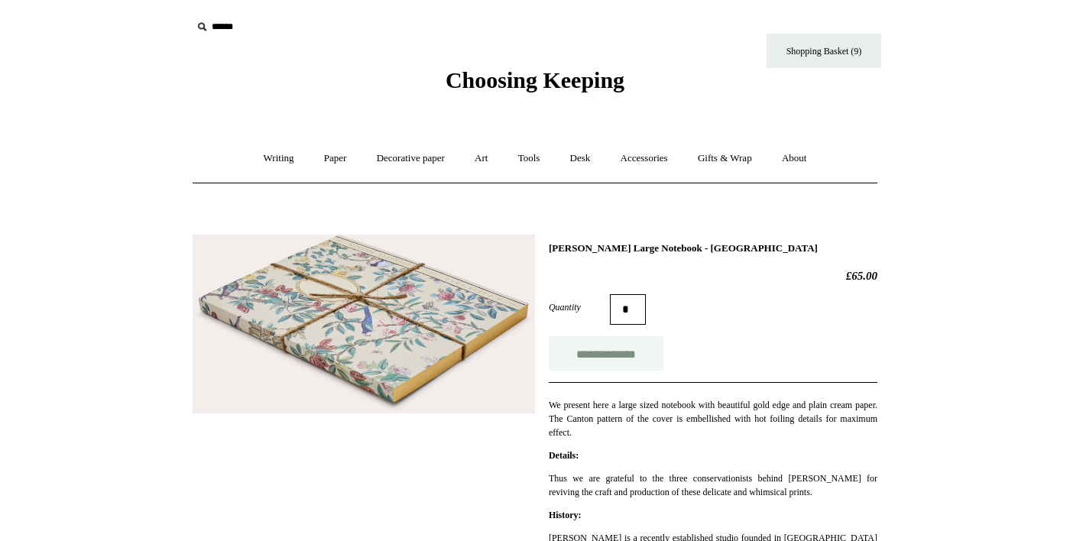
click at [619, 354] on input "**********" at bounding box center [606, 353] width 115 height 34
type input "**********"
click at [480, 158] on link "Art +" at bounding box center [481, 158] width 41 height 41
